Goal: Task Accomplishment & Management: Use online tool/utility

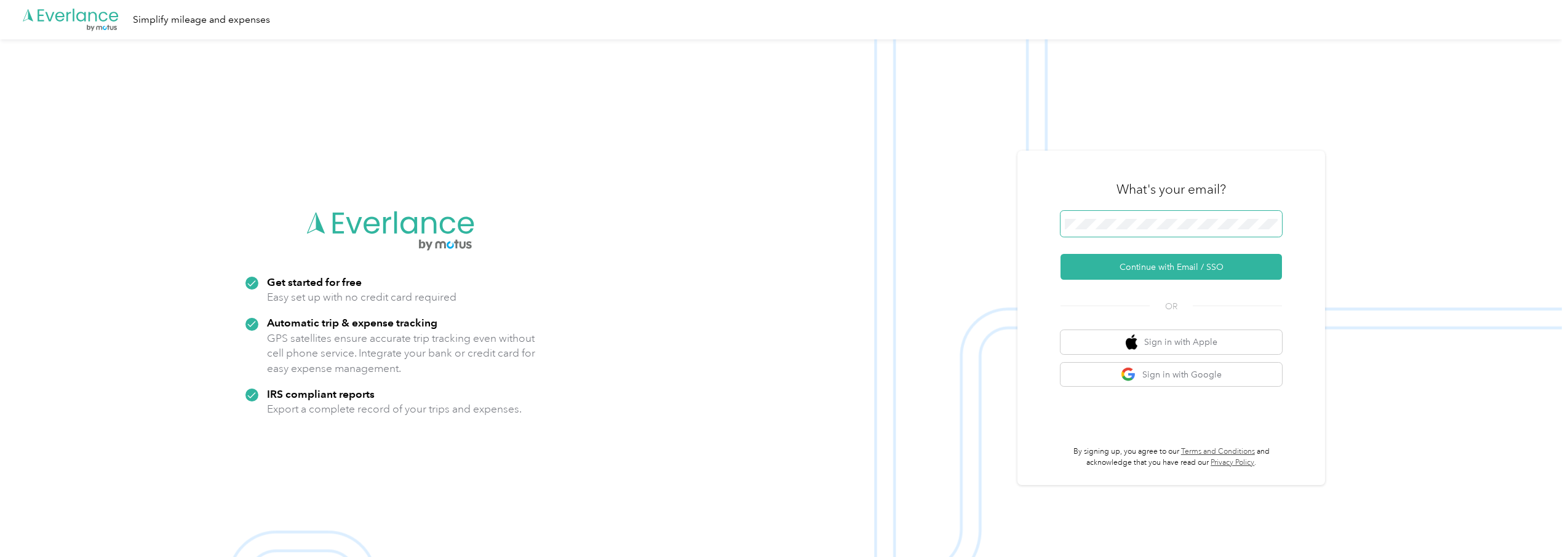
scroll to position [3, 0]
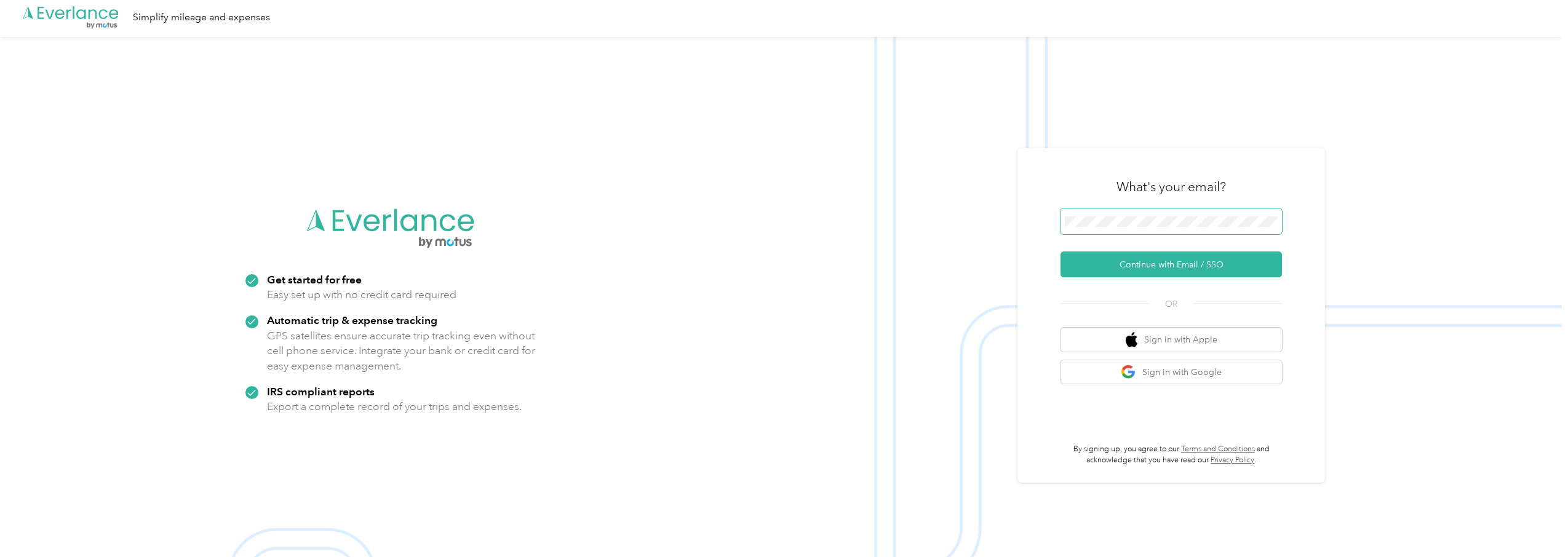
click at [1183, 230] on span at bounding box center [1171, 222] width 222 height 26
drag, startPoint x: 1187, startPoint y: 264, endPoint x: 1179, endPoint y: 373, distance: 109.3
click at [1179, 373] on div "What's your email? Continue with Email / SSO OR Sign in with Apple Sign in with…" at bounding box center [1171, 315] width 222 height 300
click at [1179, 373] on button "Sign in with Google" at bounding box center [1171, 372] width 222 height 24
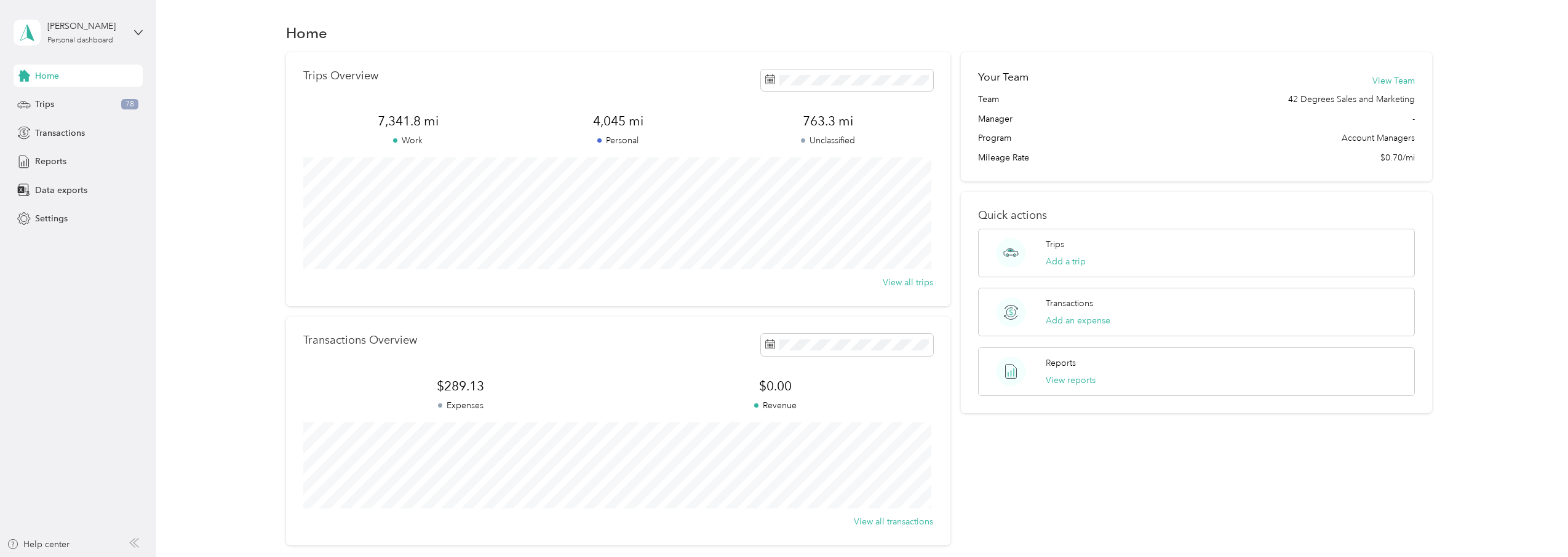
scroll to position [3, 0]
click at [60, 168] on div "Reports" at bounding box center [78, 162] width 129 height 22
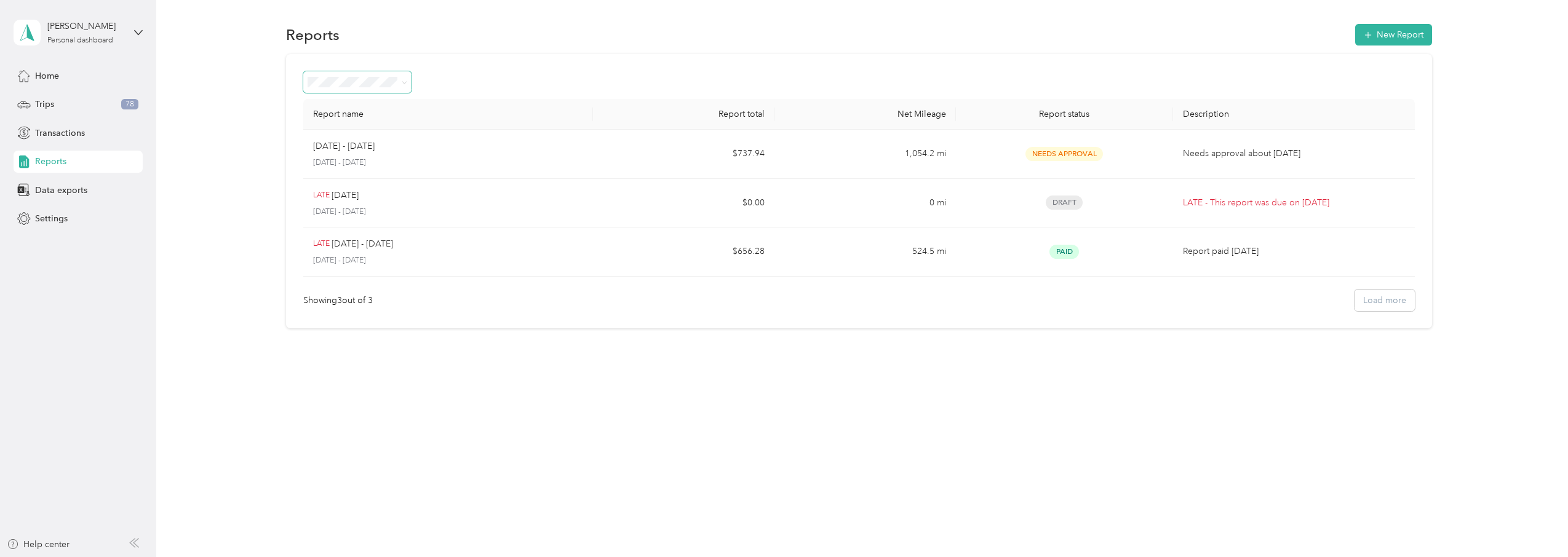
click at [400, 85] on span at bounding box center [402, 82] width 10 height 13
click at [1398, 30] on button "New Report" at bounding box center [1393, 34] width 77 height 21
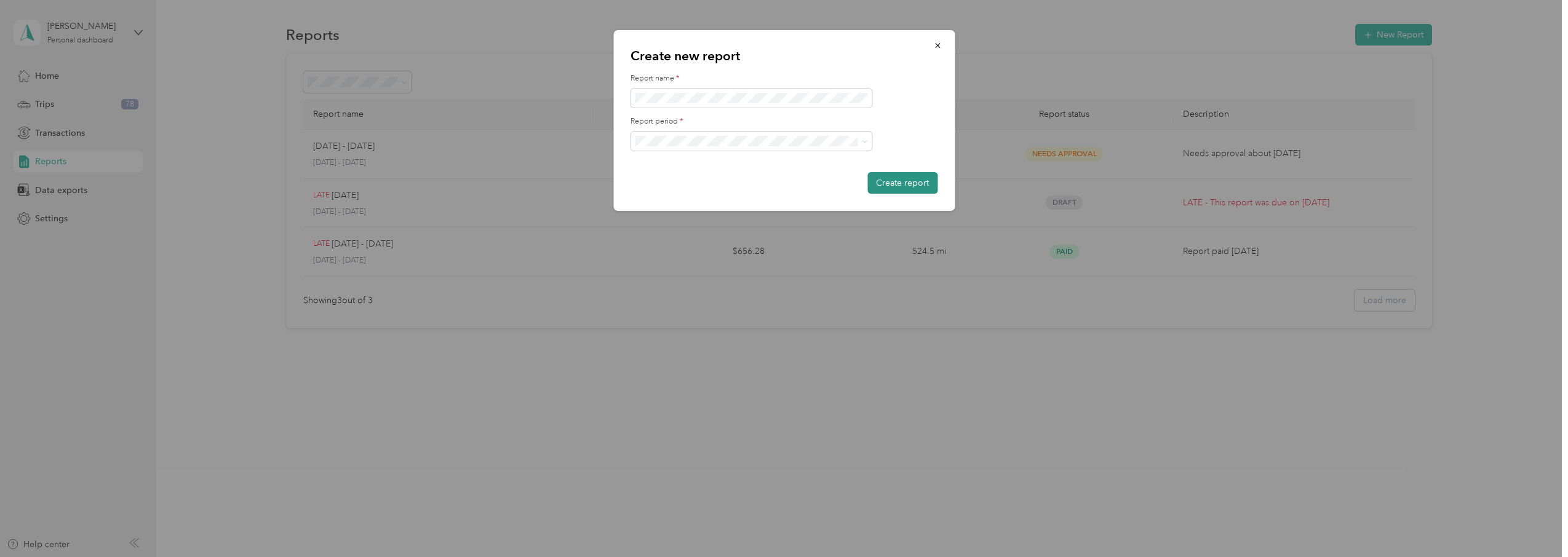
click at [889, 177] on button "Create report" at bounding box center [902, 183] width 70 height 21
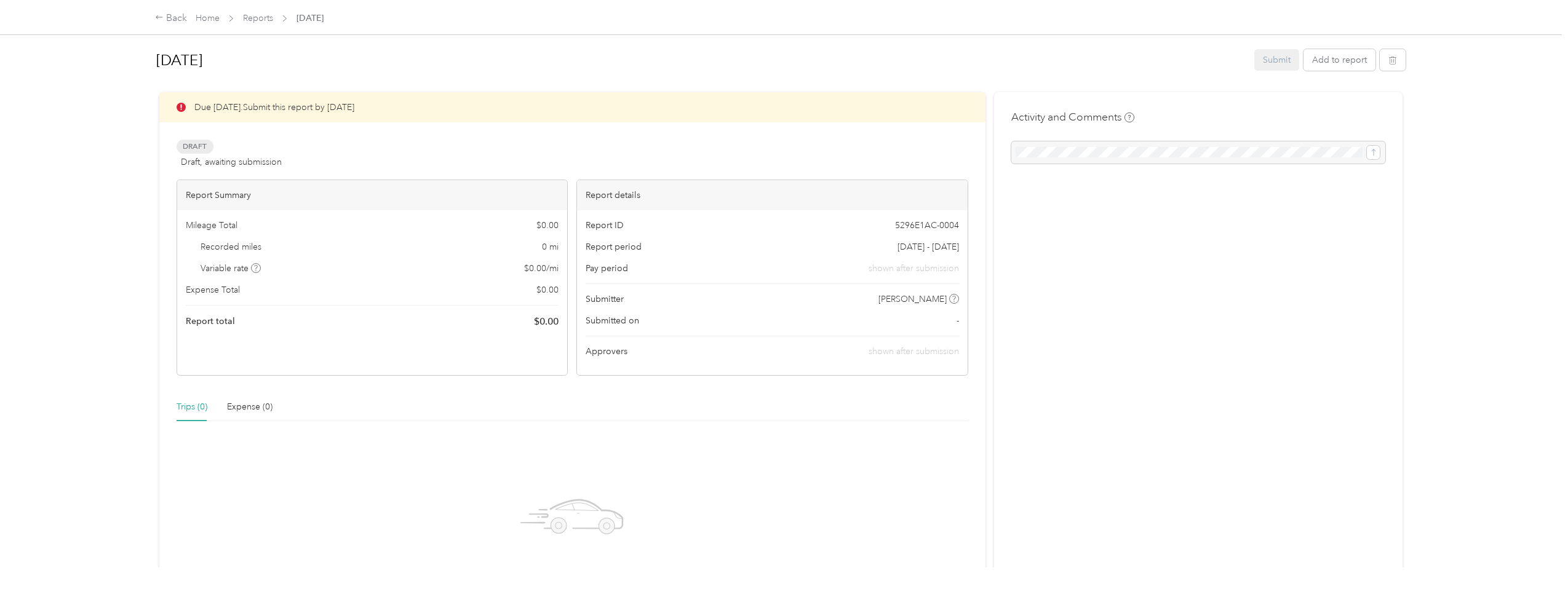
scroll to position [3, 0]
